Goal: Information Seeking & Learning: Learn about a topic

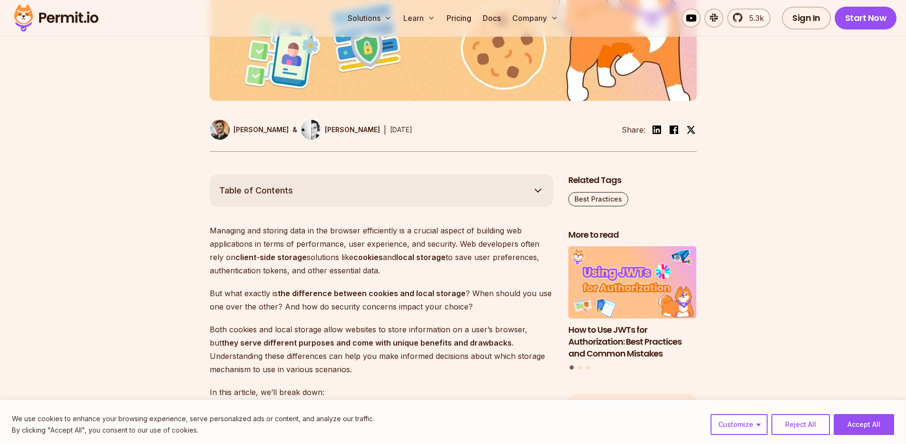
scroll to position [424, 0]
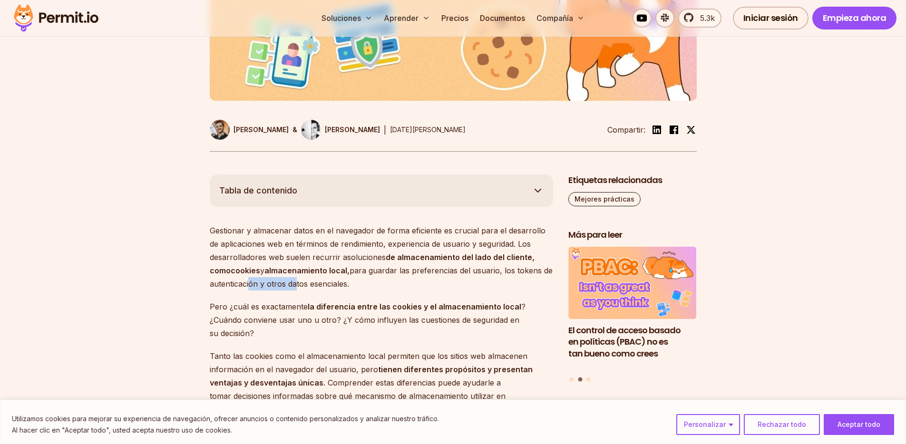
drag, startPoint x: 265, startPoint y: 284, endPoint x: 308, endPoint y: 287, distance: 42.4
click at [307, 287] on font "para guardar las preferencias del usuario, los tokens de autenticación y otros …" at bounding box center [381, 277] width 343 height 23
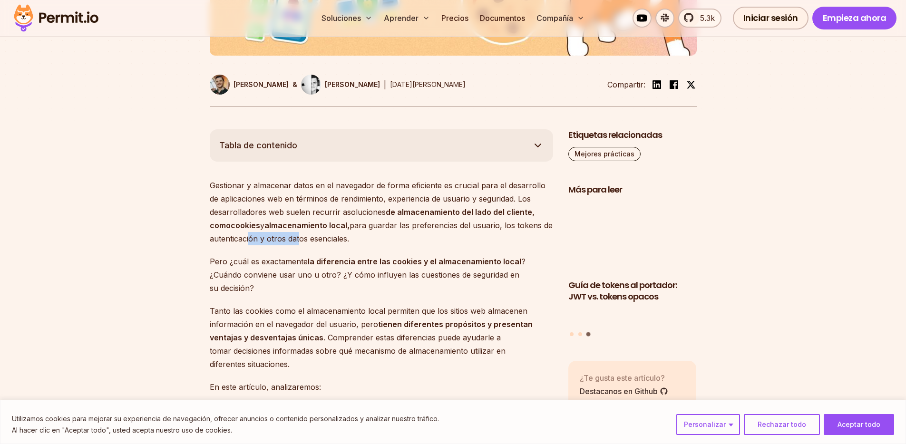
scroll to position [471, 0]
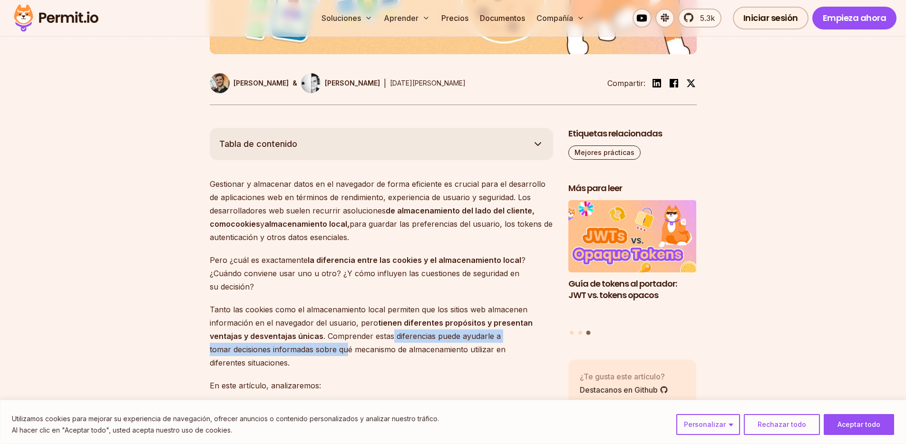
drag, startPoint x: 389, startPoint y: 336, endPoint x: 344, endPoint y: 352, distance: 47.2
click at [344, 352] on font ". Comprender estas diferencias puede ayudarle a tomar decisiones informadas sob…" at bounding box center [358, 350] width 296 height 36
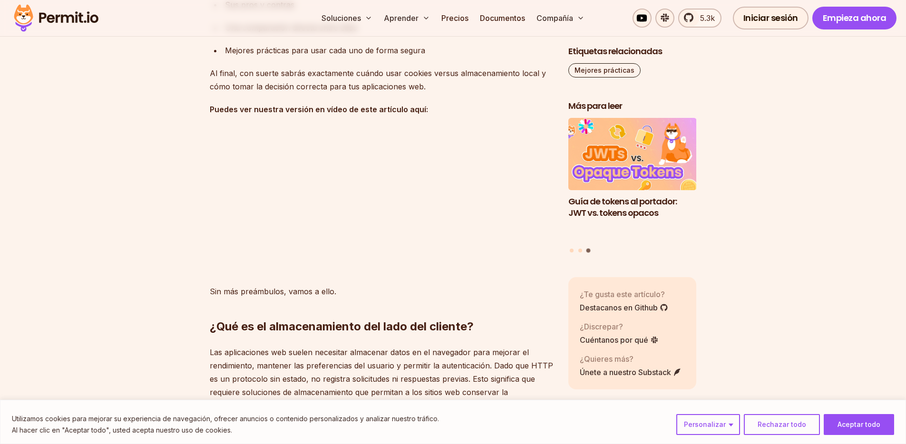
scroll to position [1041, 0]
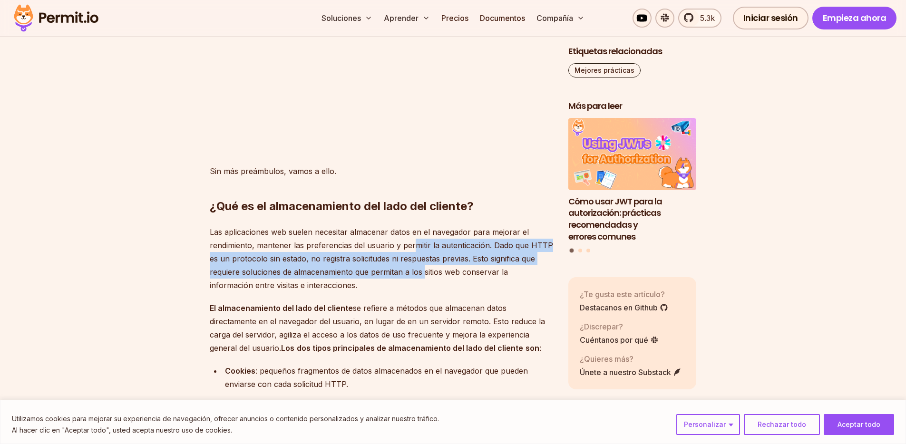
drag, startPoint x: 415, startPoint y: 245, endPoint x: 424, endPoint y: 271, distance: 27.5
click at [424, 270] on font "Las aplicaciones web suelen necesitar almacenar datos en el navegador para mejo…" at bounding box center [381, 258] width 343 height 63
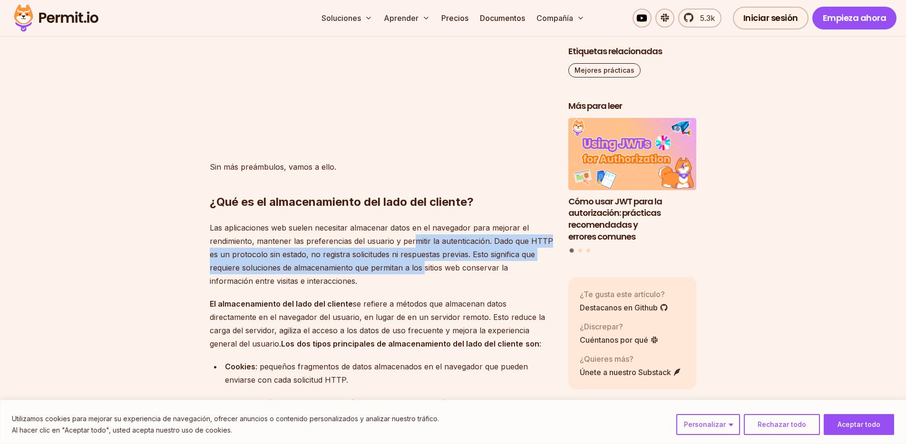
scroll to position [1047, 0]
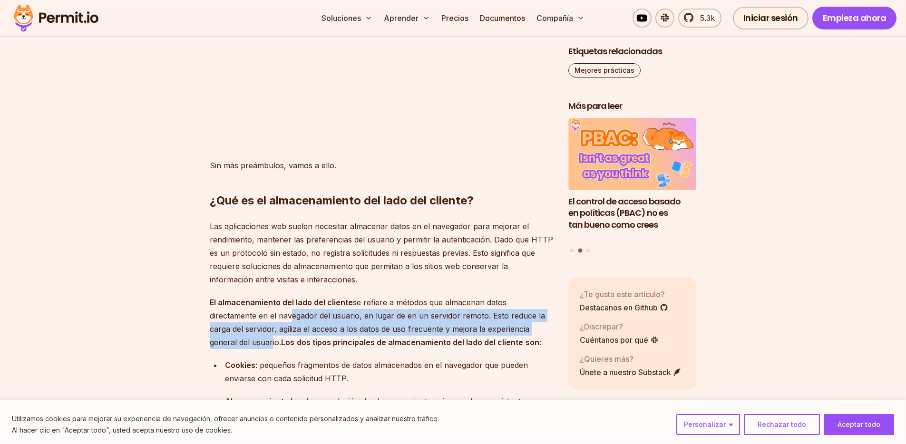
drag, startPoint x: 321, startPoint y: 316, endPoint x: 267, endPoint y: 338, distance: 58.0
click at [267, 338] on font "se refiere a métodos que almacenan datos directamente en el navegador del usuar…" at bounding box center [377, 322] width 335 height 49
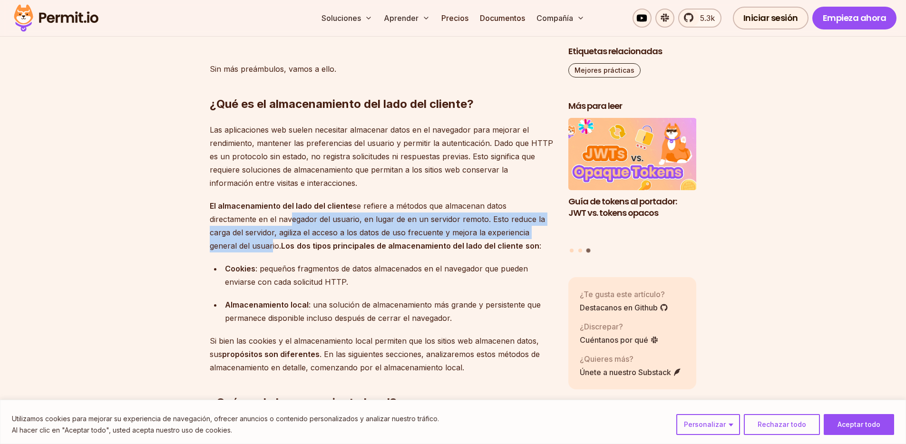
scroll to position [1144, 0]
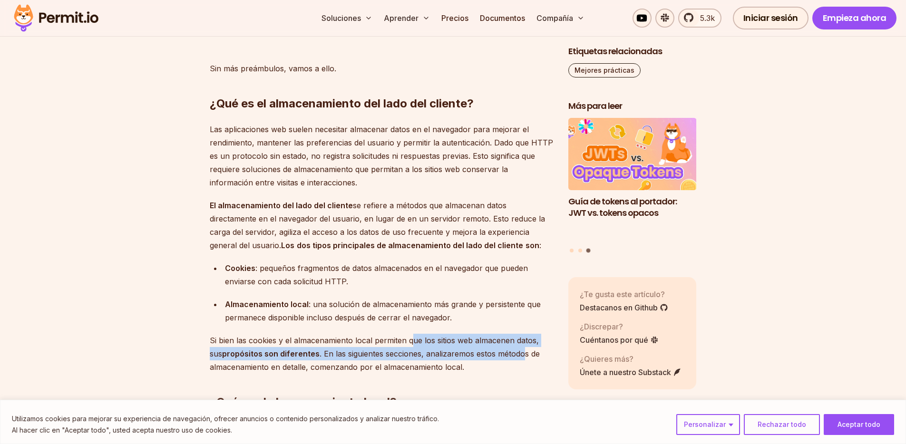
drag, startPoint x: 412, startPoint y: 339, endPoint x: 508, endPoint y: 350, distance: 95.8
click at [508, 350] on p "Si bien las cookies y el almacenamiento local permiten que los sitios web almac…" at bounding box center [381, 354] width 343 height 40
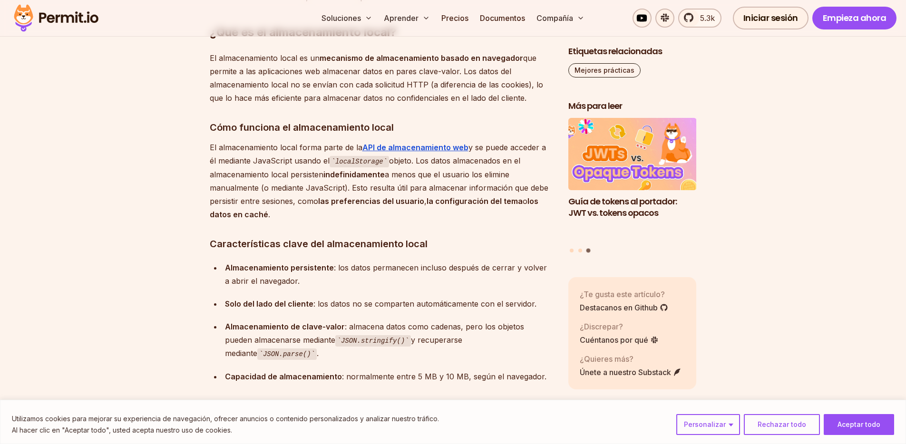
scroll to position [1512, 0]
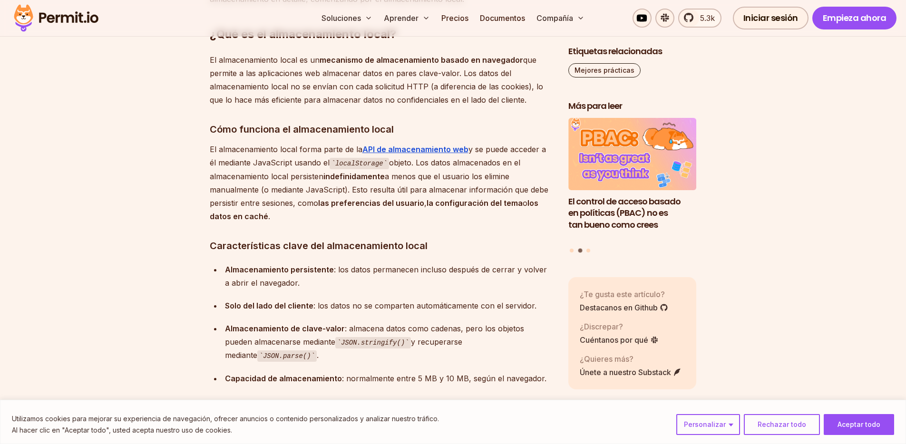
drag, startPoint x: 450, startPoint y: 176, endPoint x: 512, endPoint y: 212, distance: 71.4
click at [512, 212] on p "El almacenamiento local forma parte de la API de almacenamiento web y se puede …" at bounding box center [381, 183] width 343 height 80
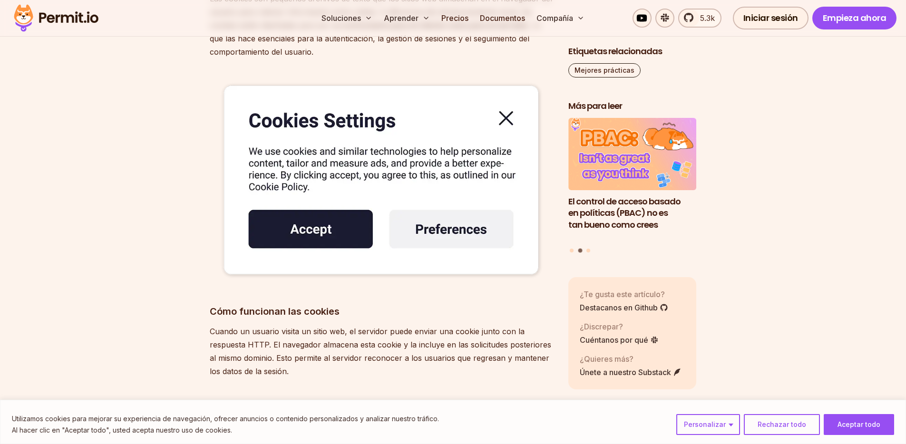
scroll to position [2299, 0]
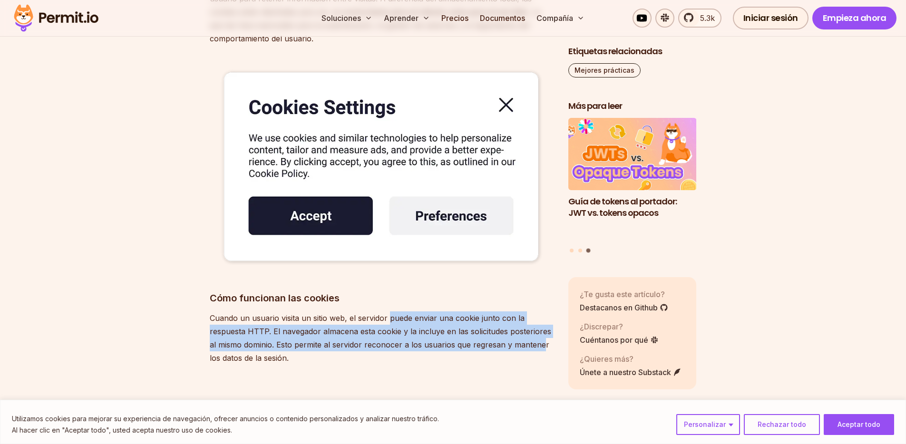
drag, startPoint x: 389, startPoint y: 304, endPoint x: 541, endPoint y: 326, distance: 154.2
click at [541, 326] on font "Cuando un usuario visita un sitio web, el servidor puede enviar una cookie junt…" at bounding box center [381, 337] width 342 height 49
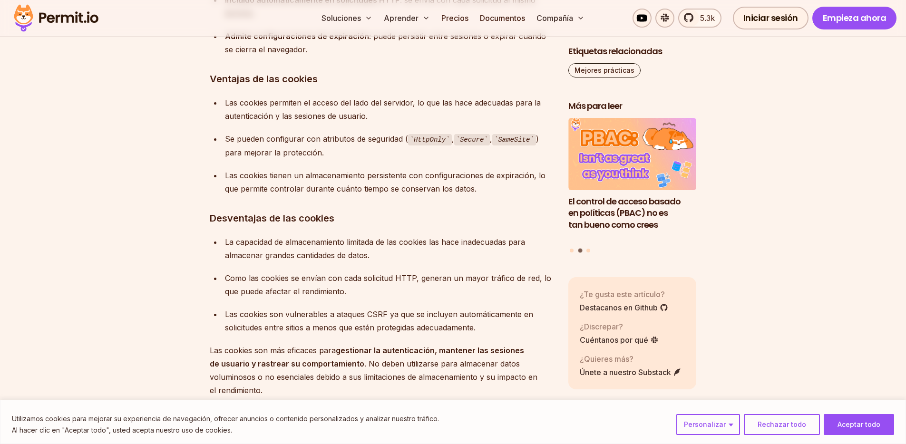
scroll to position [3148, 0]
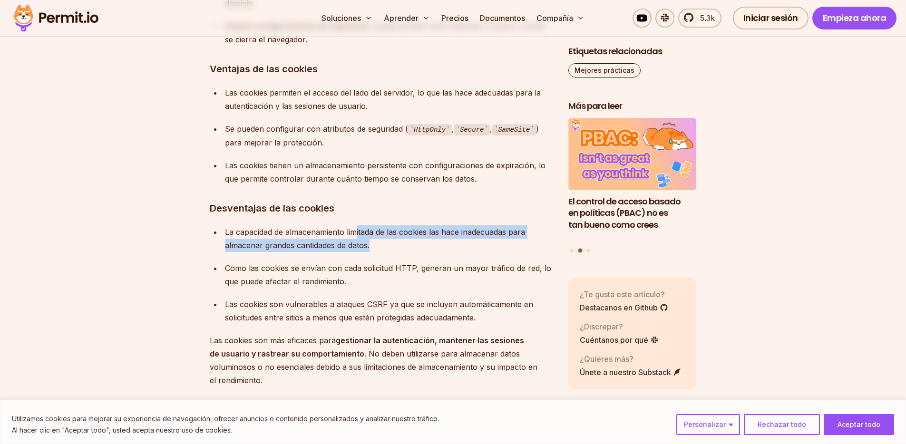
drag, startPoint x: 373, startPoint y: 229, endPoint x: 401, endPoint y: 244, distance: 31.7
click at [401, 244] on div "La capacidad de almacenamiento limitada de las cookies las hace inadecuadas par…" at bounding box center [389, 238] width 328 height 27
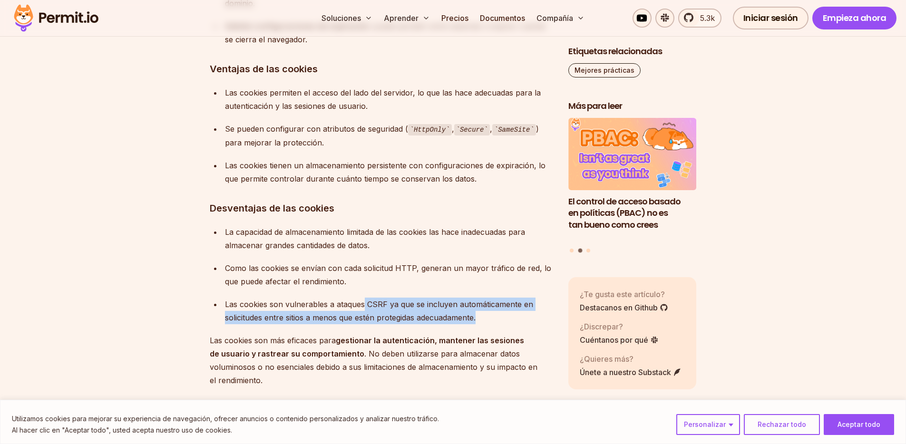
drag, startPoint x: 410, startPoint y: 302, endPoint x: 528, endPoint y: 315, distance: 119.2
click at [528, 315] on div "Las cookies son vulnerables a ataques CSRF ya que se incluyen automáticamente e…" at bounding box center [389, 311] width 328 height 27
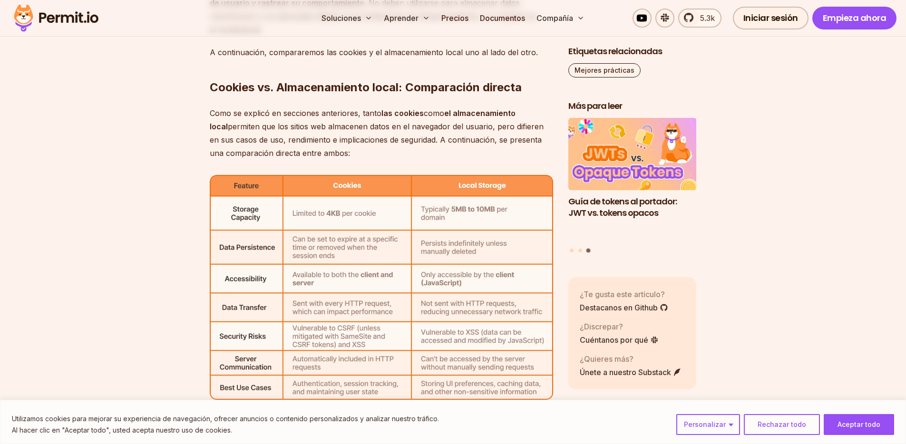
scroll to position [3514, 0]
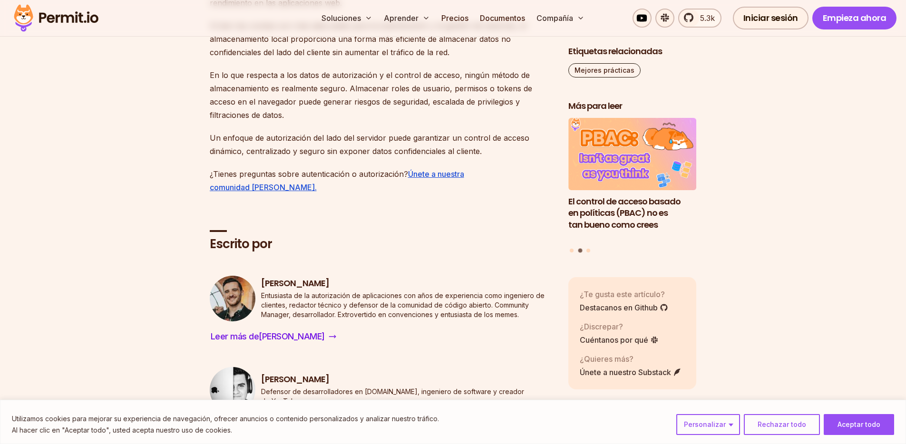
scroll to position [6527, 0]
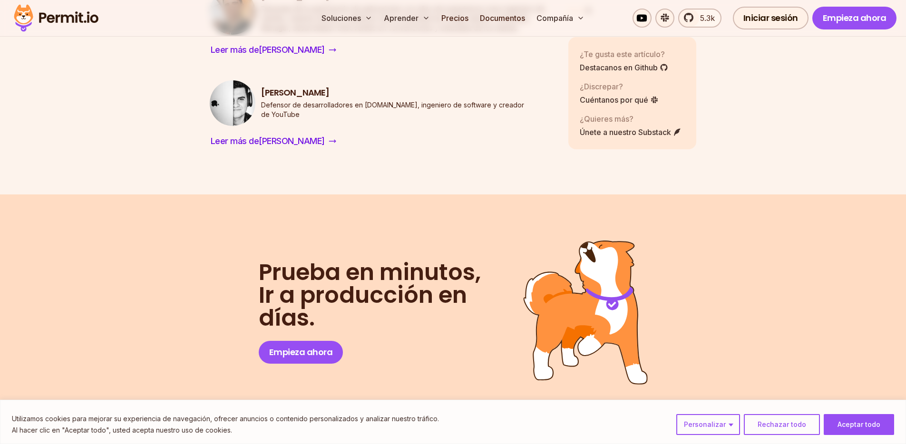
click at [871, 434] on button "Aceptar todo" at bounding box center [859, 424] width 70 height 21
